Goal: Entertainment & Leisure: Consume media (video, audio)

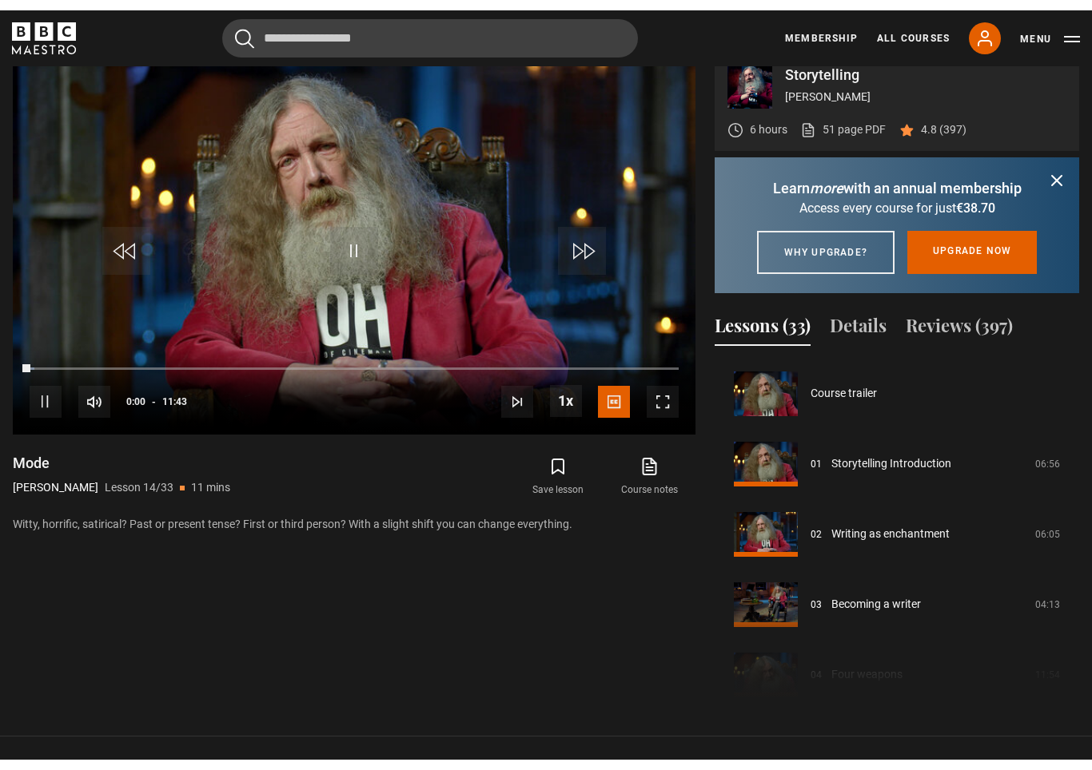
scroll to position [26, 0]
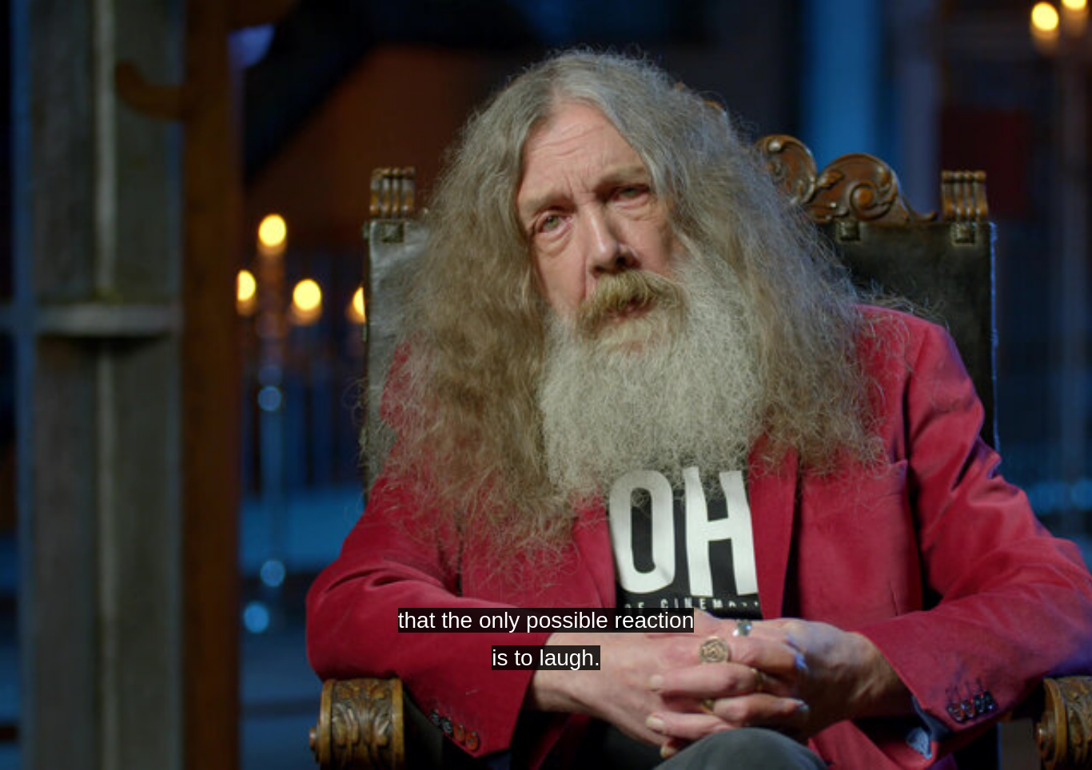
click at [337, 462] on video-js "that the only possible reaction is to laugh. Video Player is loading. Play Less…" at bounding box center [546, 385] width 1092 height 770
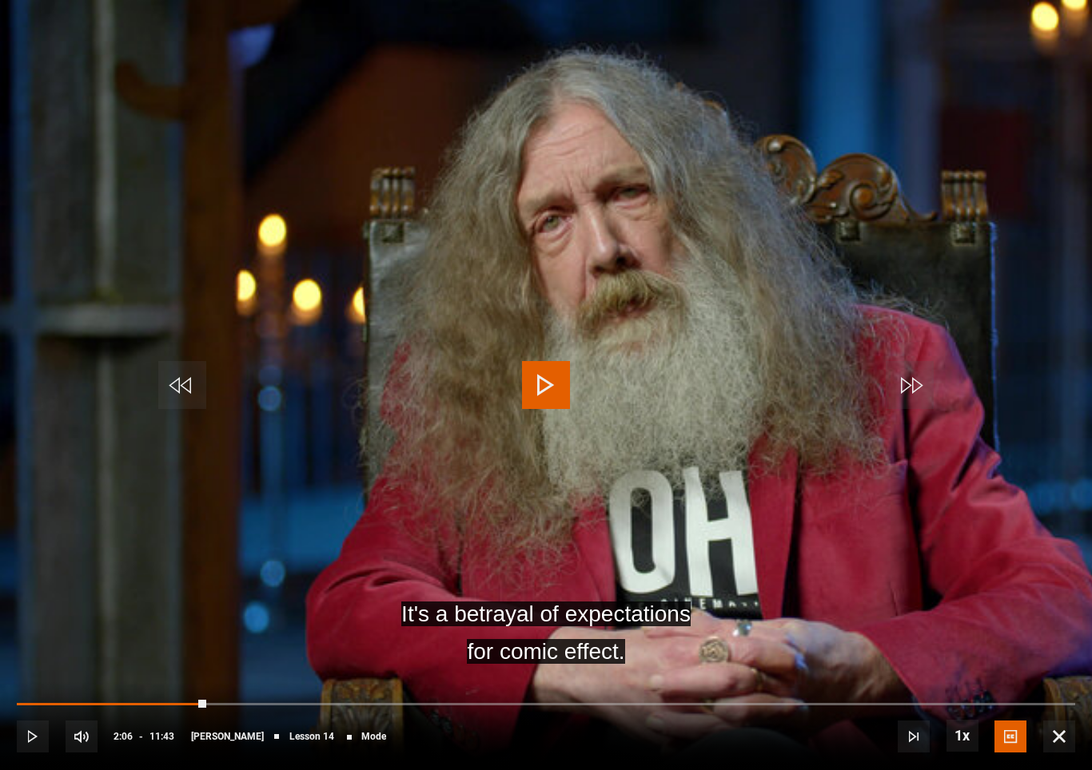
click at [220, 440] on video-js "It's a betrayal of expectations for comic effect. Video Player is loading. Play…" at bounding box center [546, 385] width 1092 height 770
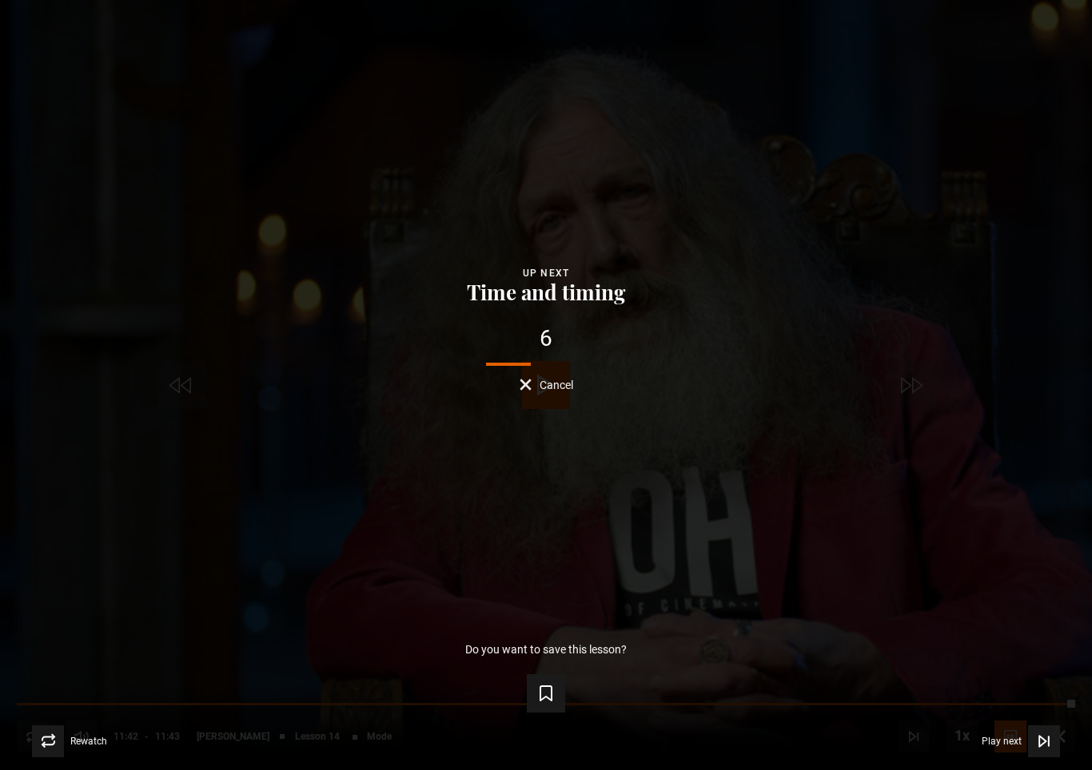
click at [1047, 744] on icon "Video Player" at bounding box center [1044, 742] width 16 height 16
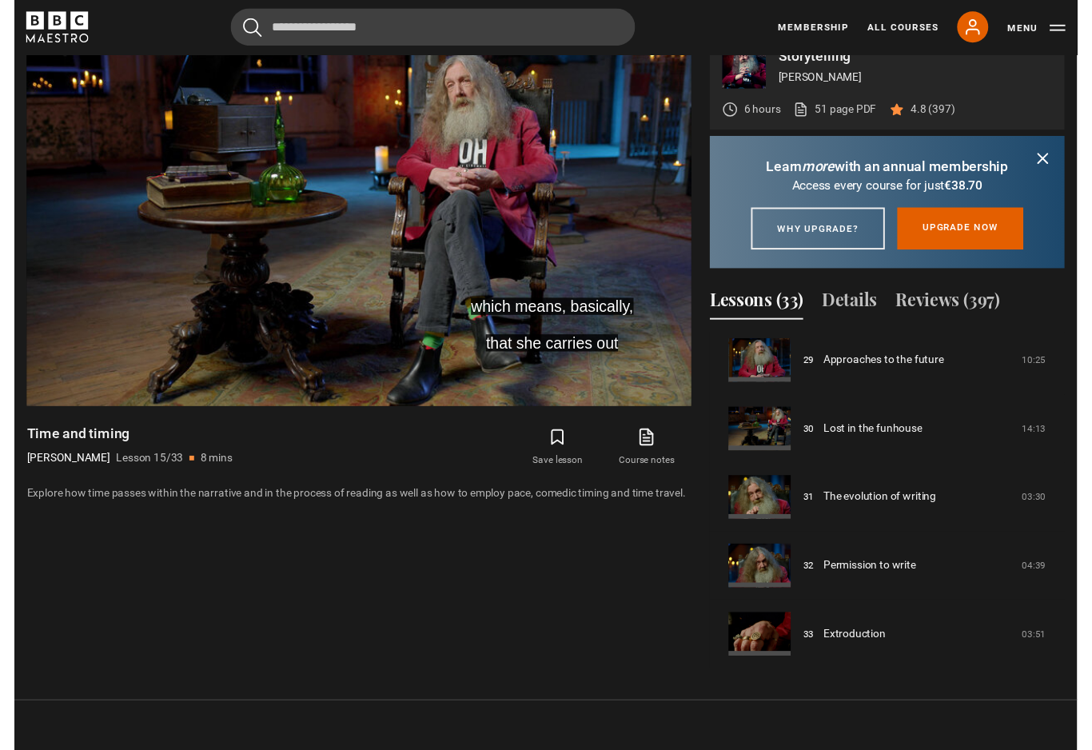
scroll to position [832, 0]
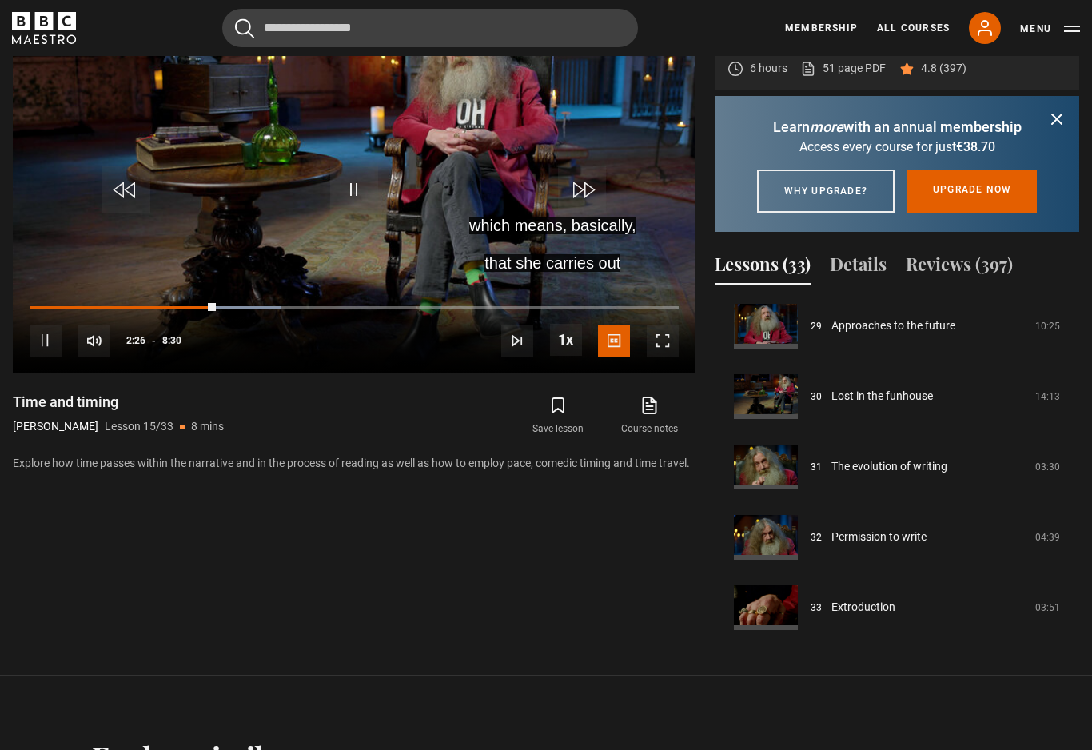
click at [622, 356] on span "Video Player" at bounding box center [614, 340] width 32 height 32
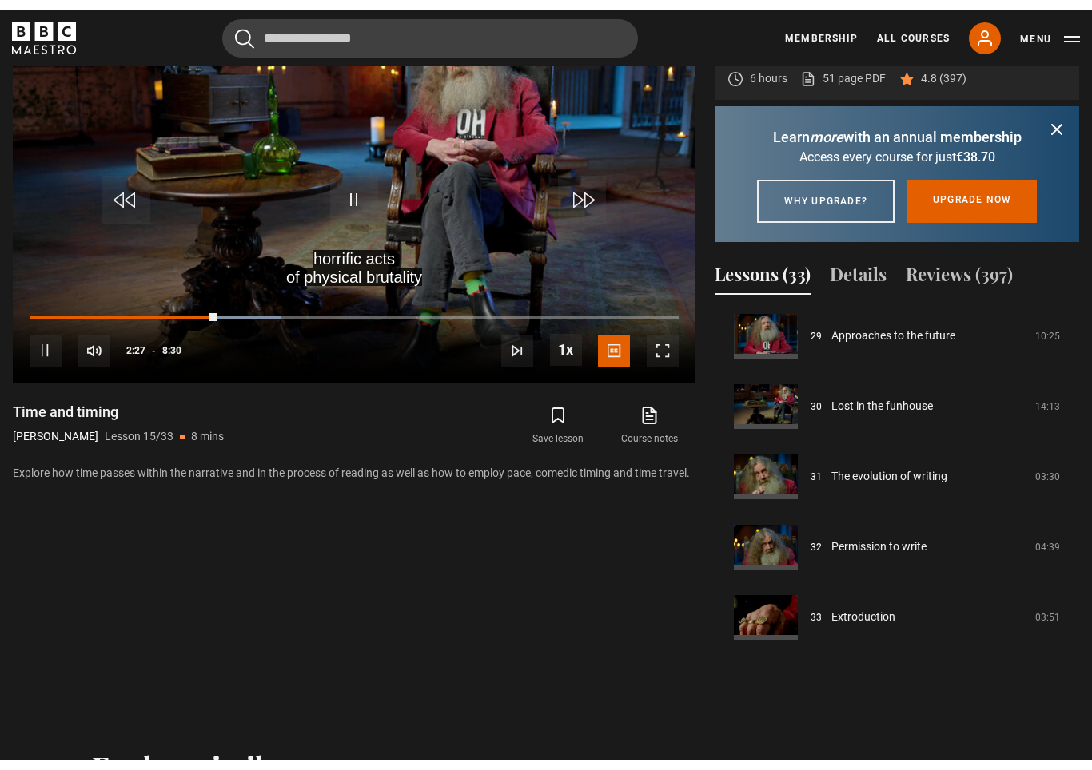
scroll to position [26, 0]
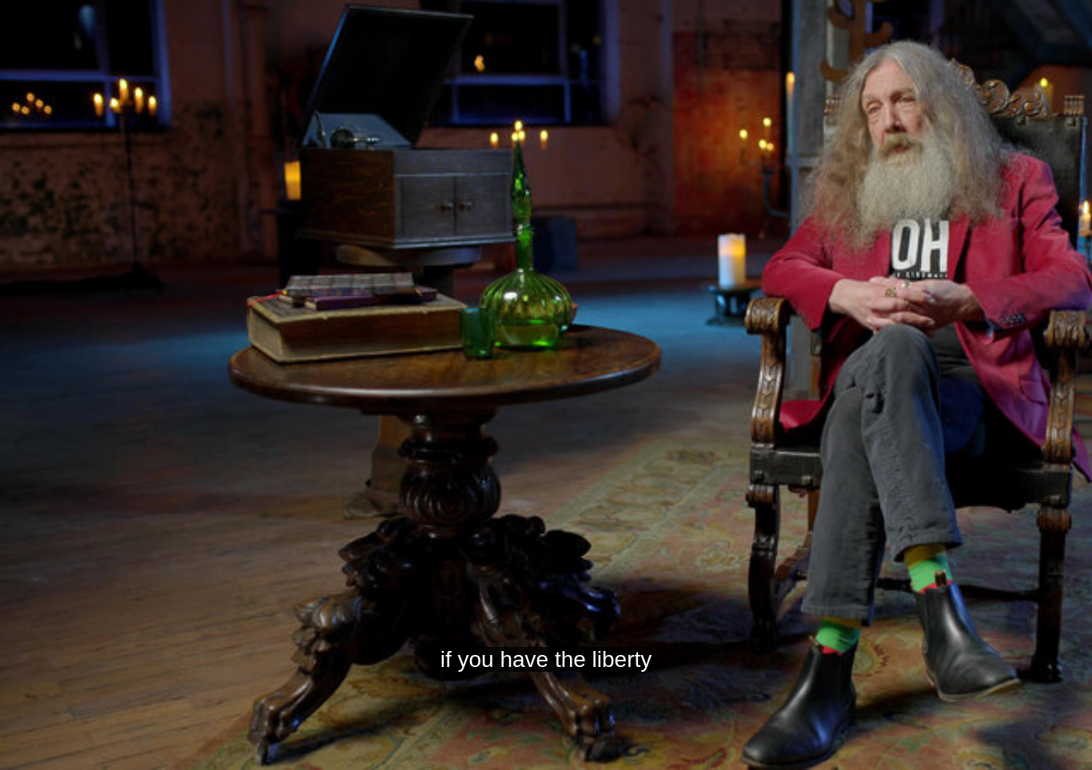
click at [529, 407] on span "Video Player" at bounding box center [546, 385] width 48 height 48
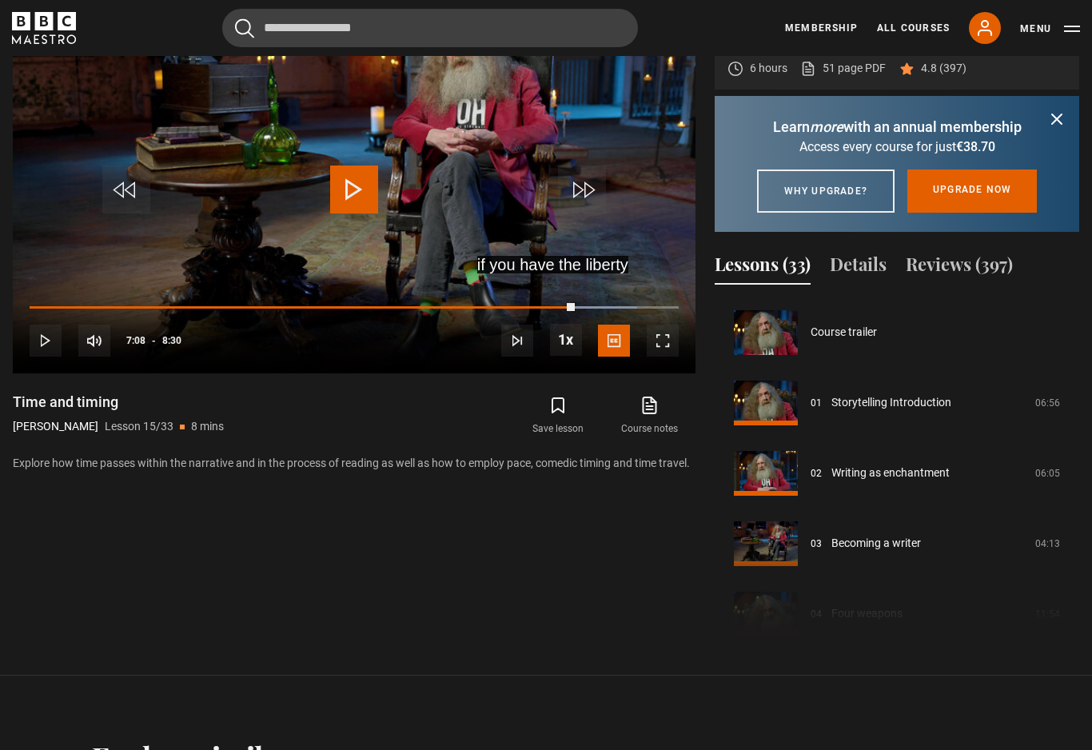
scroll to position [849, 0]
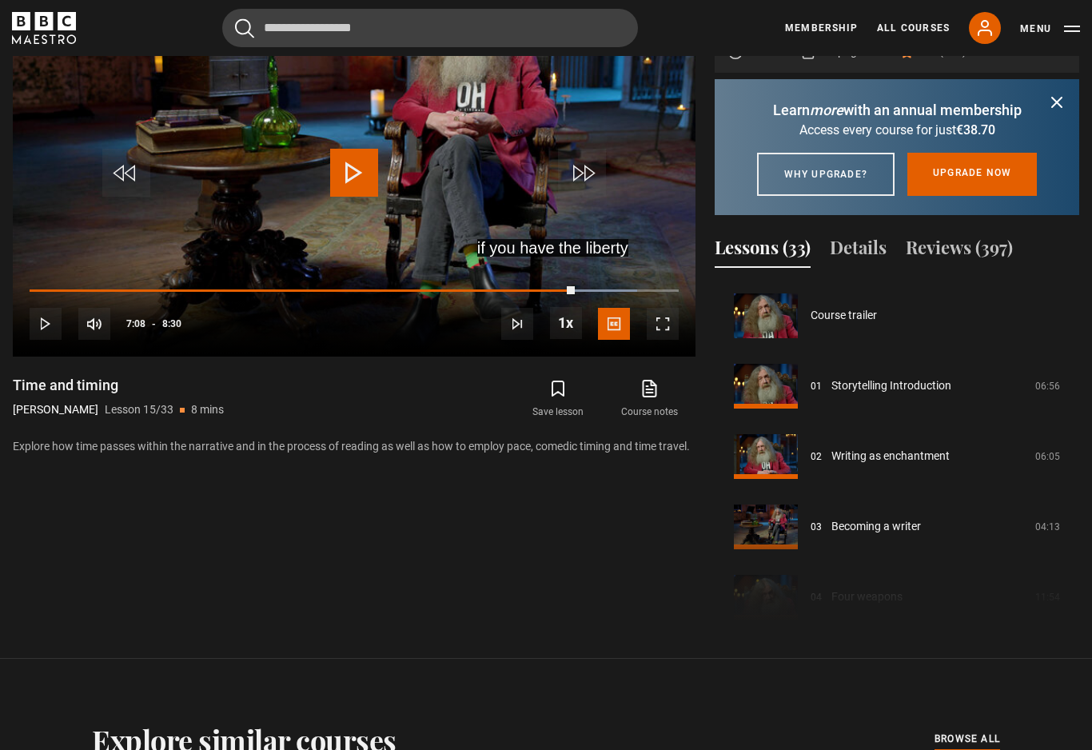
click at [1056, 112] on icon "submit" at bounding box center [1056, 102] width 19 height 19
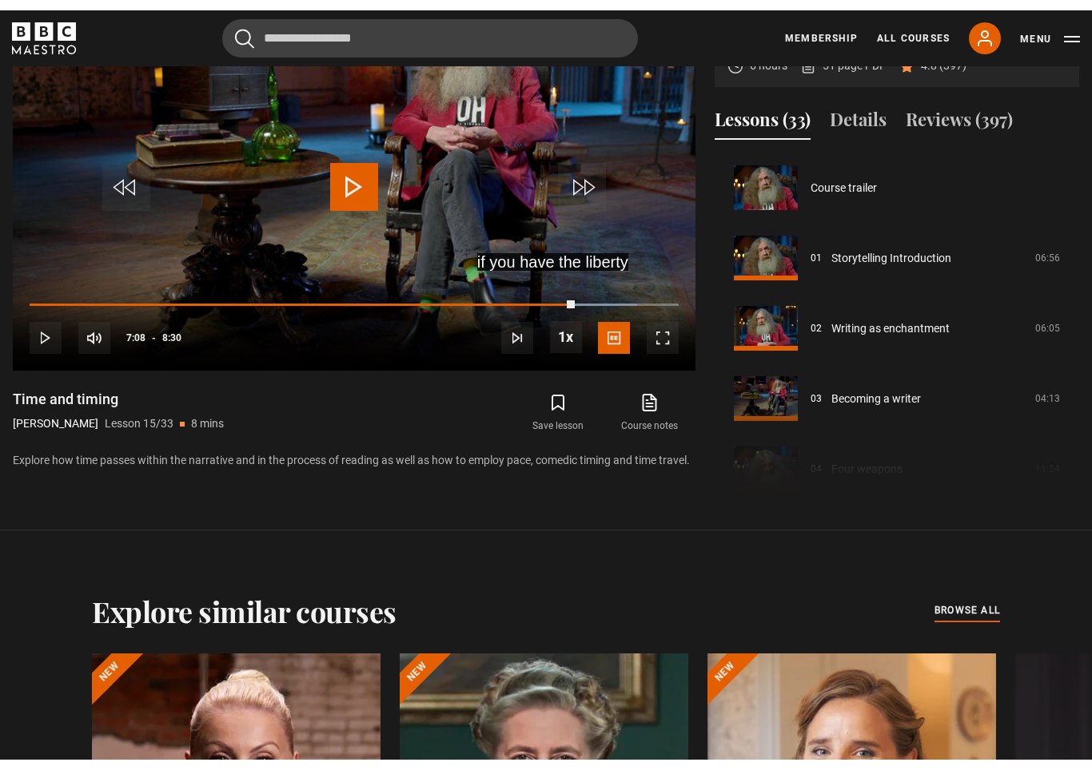
scroll to position [26, 0]
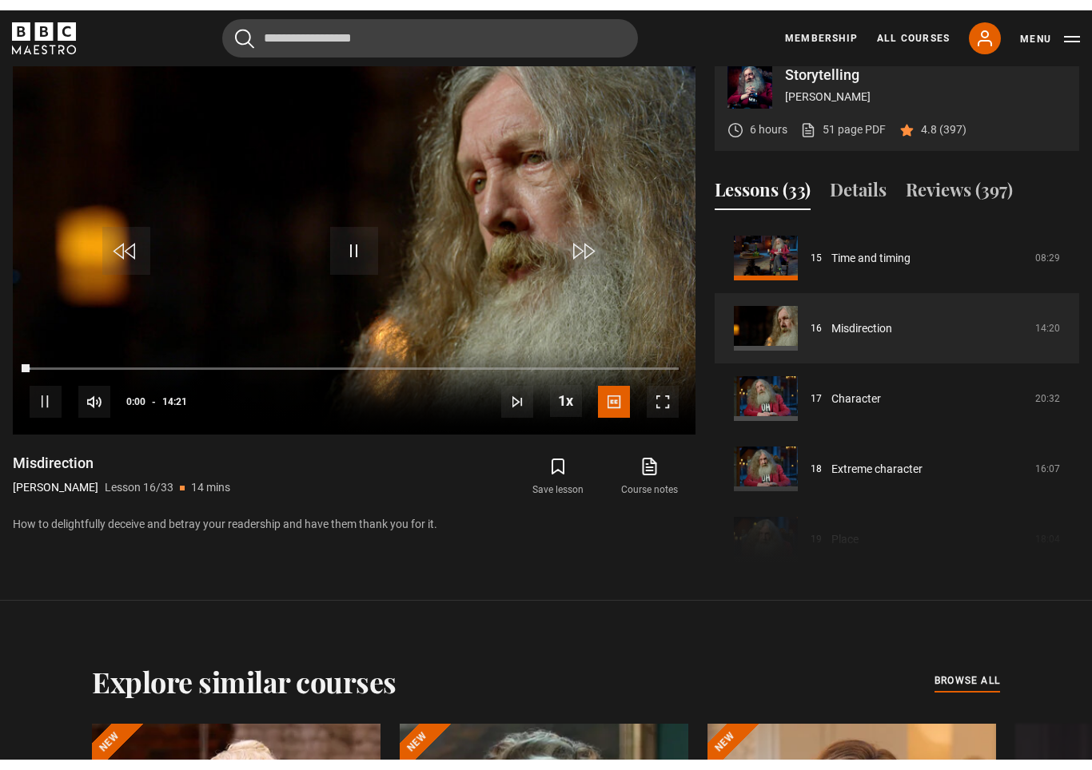
scroll to position [26, 0]
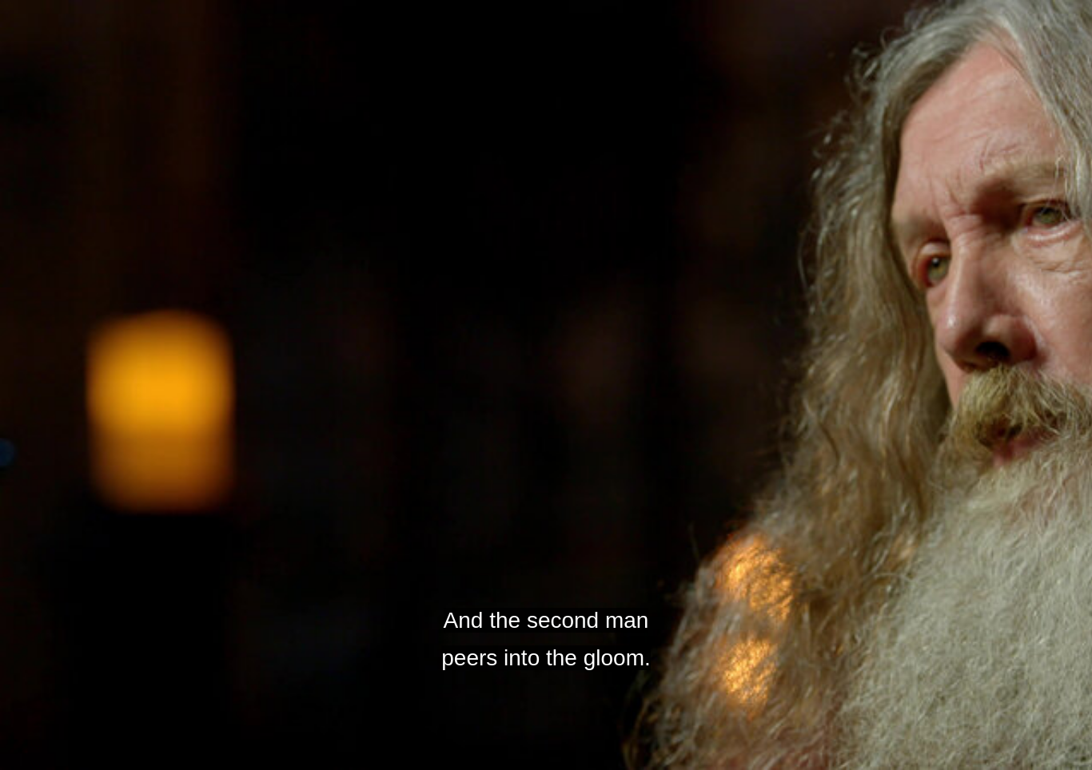
click at [487, 434] on video-js "And the second man peers into the gloom. Video Player is loading. Play Lesson M…" at bounding box center [546, 385] width 1092 height 770
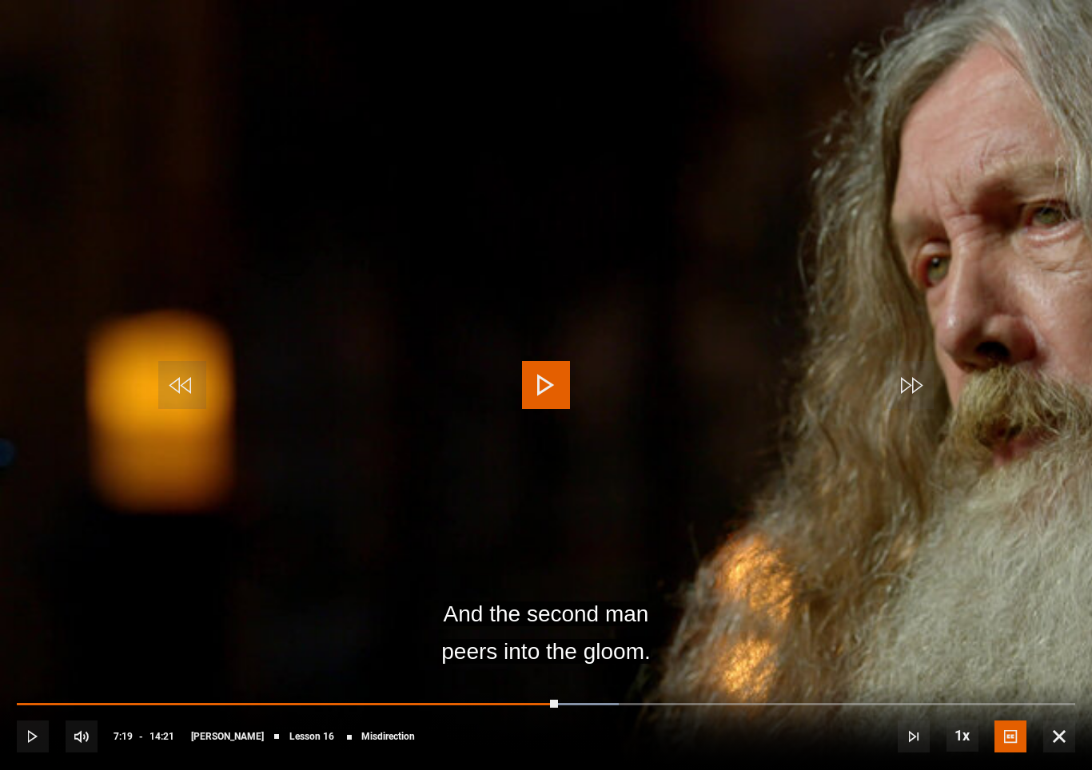
click at [527, 468] on video-js "And the second man peers into the gloom. Video Player is loading. Play Lesson M…" at bounding box center [546, 385] width 1092 height 770
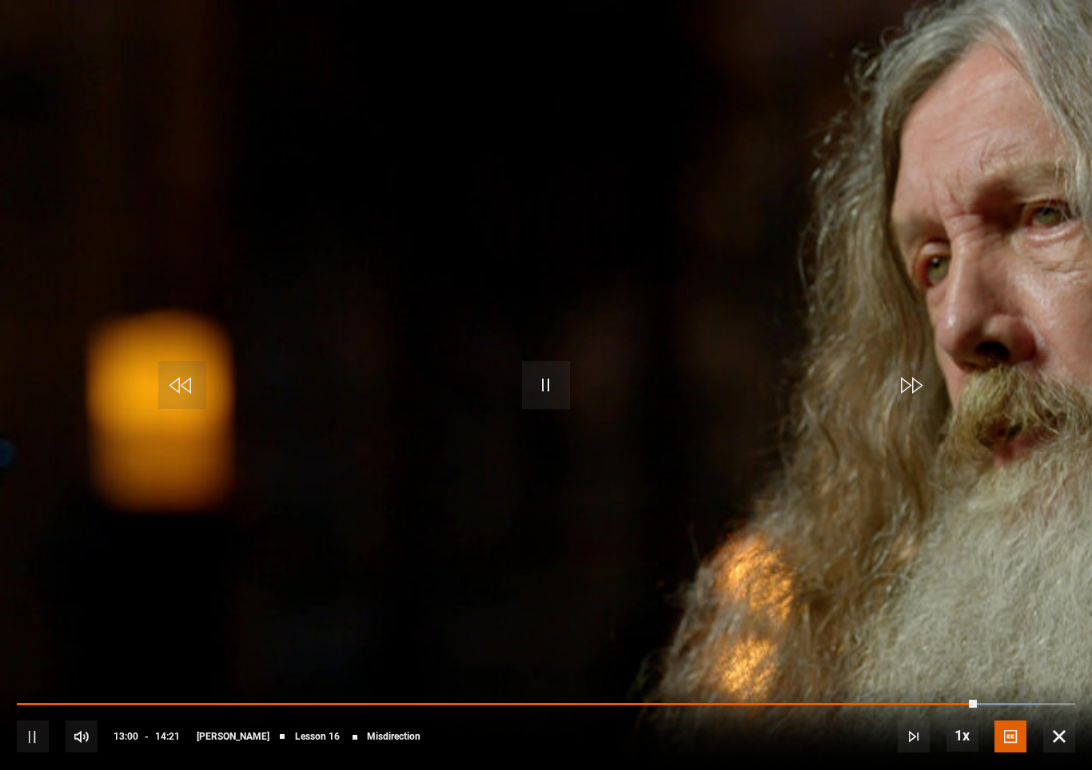
click at [567, 431] on video-js "Video Player is loading. Play Lesson Misdirection 10s Skip Back 10 seconds Paus…" at bounding box center [546, 385] width 1092 height 770
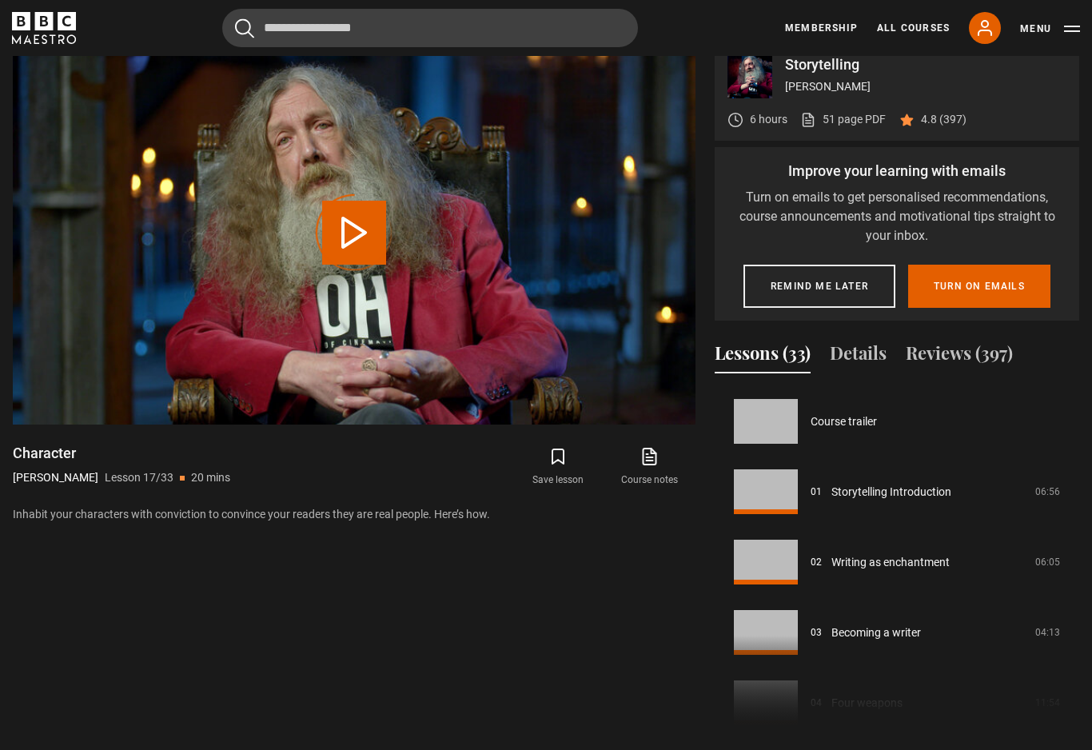
scroll to position [1125, 0]
